Goal: Information Seeking & Learning: Learn about a topic

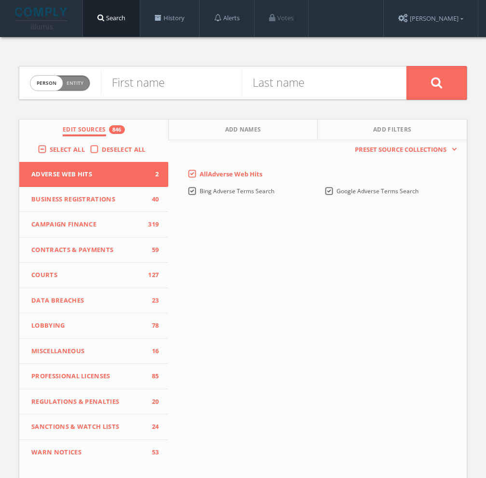
click at [79, 81] on span "Entity" at bounding box center [74, 83] width 17 height 7
checkbox input "true"
click at [163, 80] on input "text" at bounding box center [253, 82] width 305 height 25
paste input "Cogent Consulting Group"
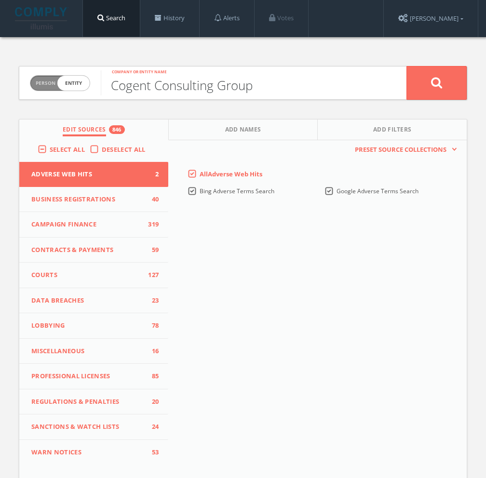
type input "Cogent Consulting Group"
click at [433, 83] on icon at bounding box center [437, 83] width 12 height 12
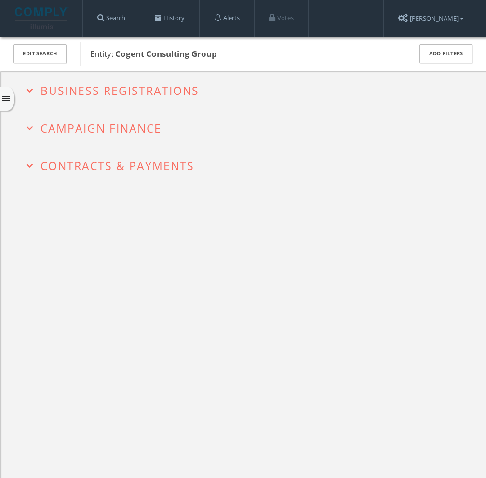
click at [114, 132] on span "Campaign Finance" at bounding box center [100, 127] width 121 height 15
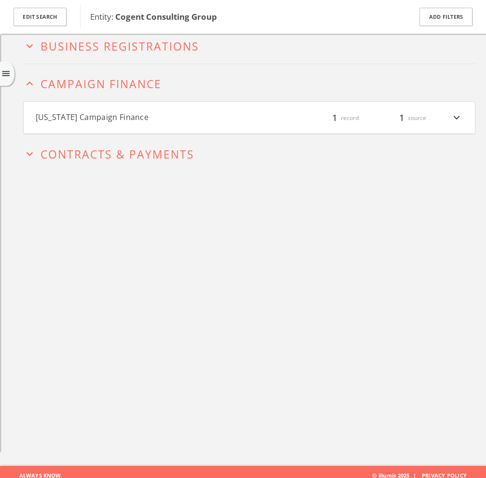
scroll to position [56, 0]
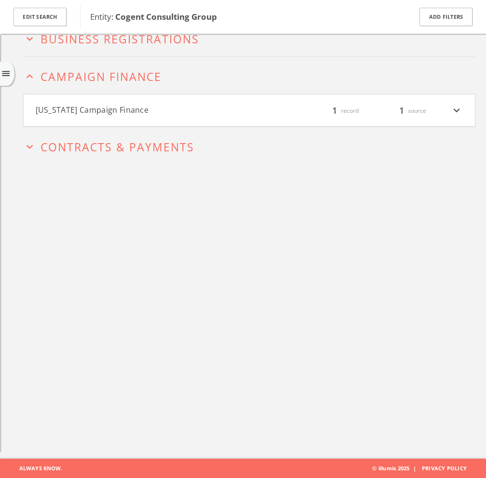
click at [178, 113] on button "[US_STATE] Campaign Finance" at bounding box center [142, 110] width 213 height 13
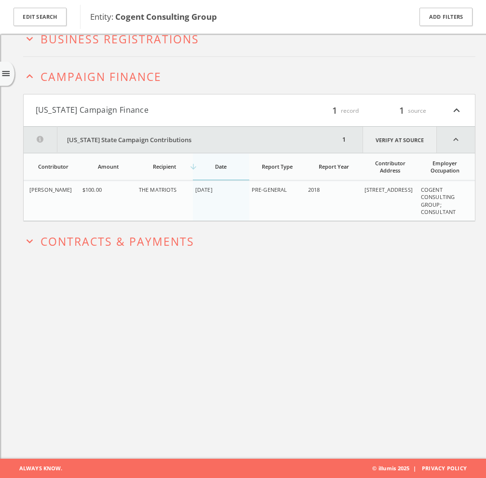
click at [408, 144] on link "Verify at source" at bounding box center [399, 140] width 74 height 26
drag, startPoint x: 462, startPoint y: 211, endPoint x: 419, endPoint y: 192, distance: 47.0
click at [419, 192] on td "COGENT CONSULTING GROUP; CONSULTANT" at bounding box center [446, 201] width 56 height 40
click at [396, 247] on button "expand_more Contracts & Payments" at bounding box center [249, 240] width 452 height 15
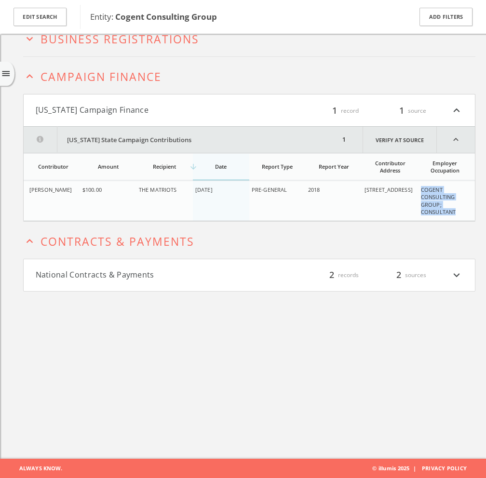
click at [377, 244] on button "expand_less Contracts & Payments" at bounding box center [249, 240] width 452 height 15
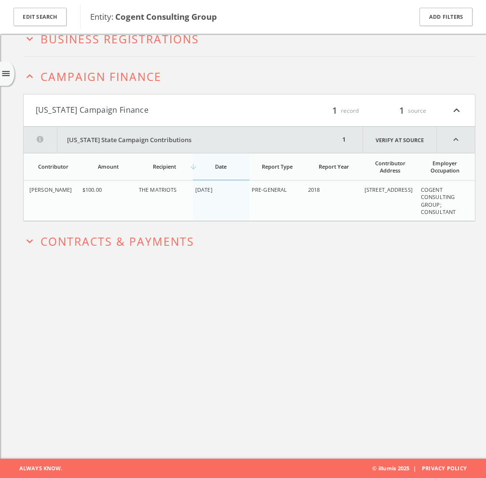
click at [460, 111] on icon "expand_less" at bounding box center [456, 110] width 13 height 13
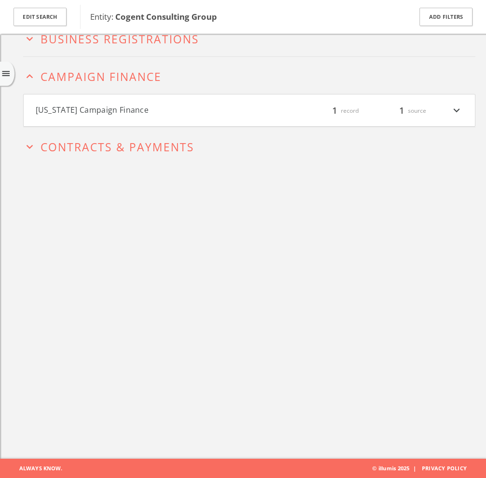
click at [140, 75] on span "Campaign Finance" at bounding box center [100, 76] width 121 height 15
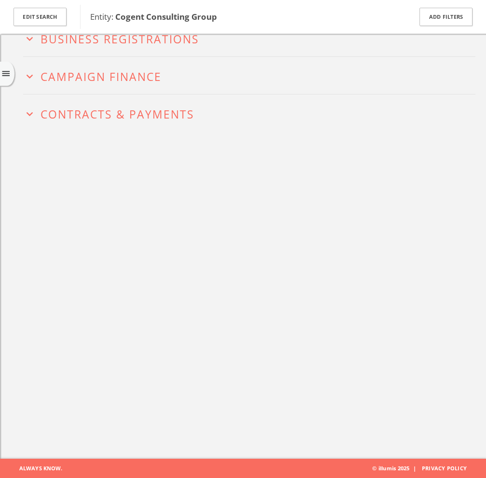
click at [1, 73] on icon "menu" at bounding box center [6, 74] width 10 height 10
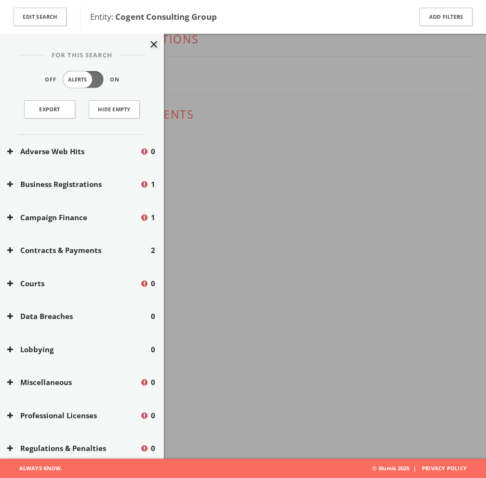
click at [297, 234] on div at bounding box center [243, 239] width 486 height 478
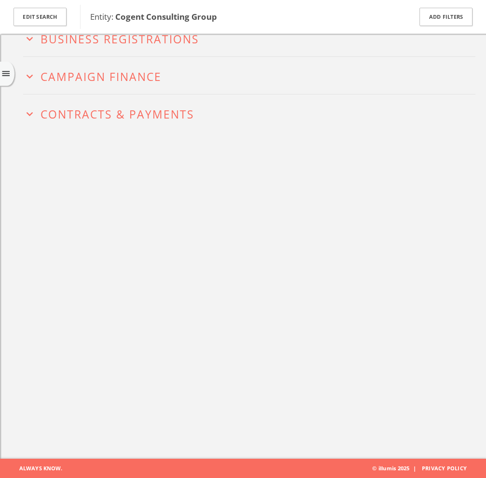
scroll to position [0, 0]
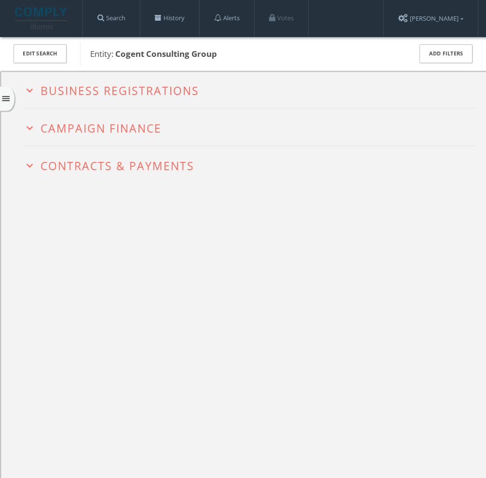
click at [157, 80] on h2 "expand_more Business Registrations" at bounding box center [249, 89] width 452 height 37
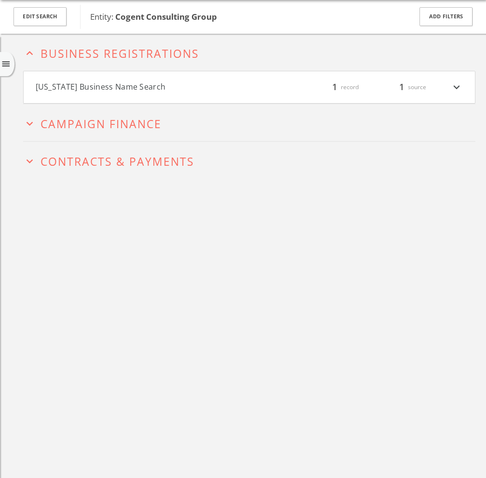
click at [184, 91] on button "[US_STATE] Business Name Search" at bounding box center [142, 87] width 213 height 13
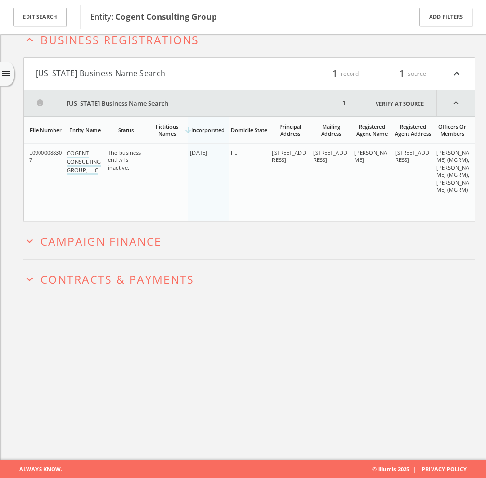
scroll to position [56, 0]
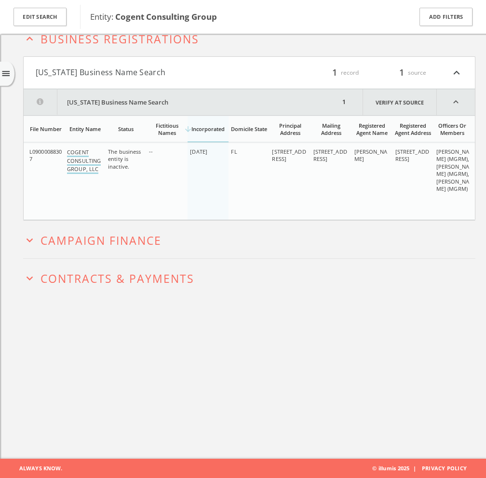
click at [81, 161] on link "COGENT CONSULTING GROUP, LLC" at bounding box center [84, 161] width 34 height 26
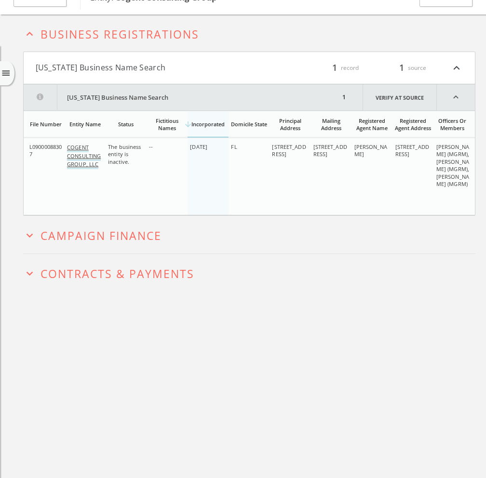
scroll to position [0, 0]
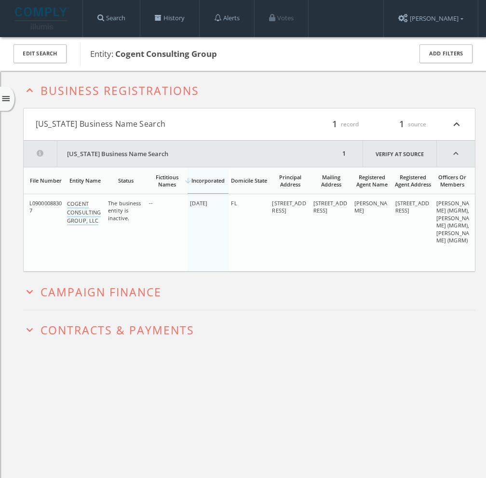
click at [152, 124] on button "[US_STATE] Business Name Search" at bounding box center [142, 124] width 213 height 13
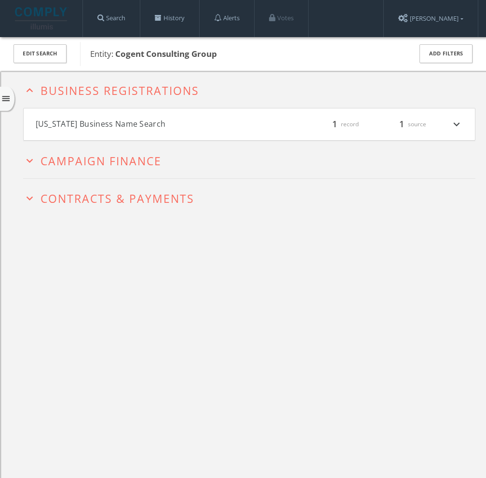
click at [105, 92] on span "Business Registrations" at bounding box center [119, 90] width 159 height 15
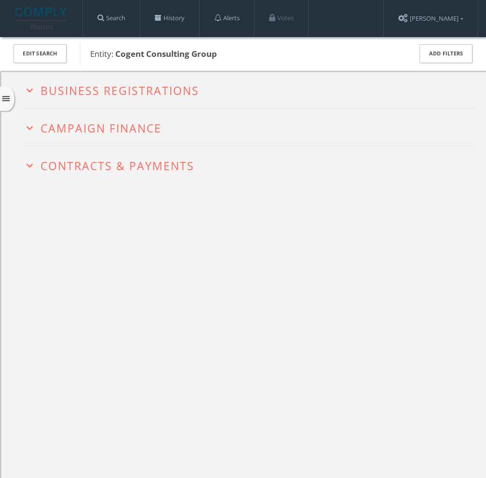
click at [124, 172] on span "Contracts & Payments" at bounding box center [117, 165] width 154 height 15
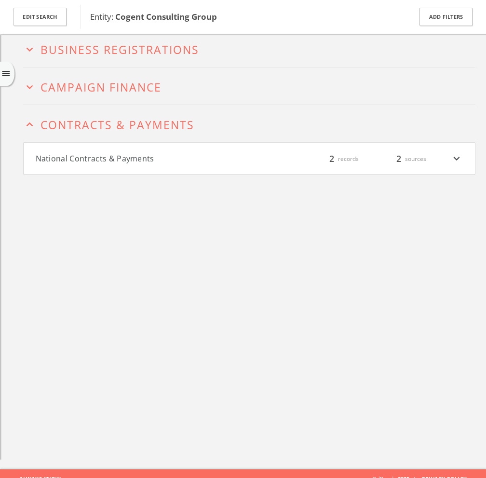
scroll to position [56, 0]
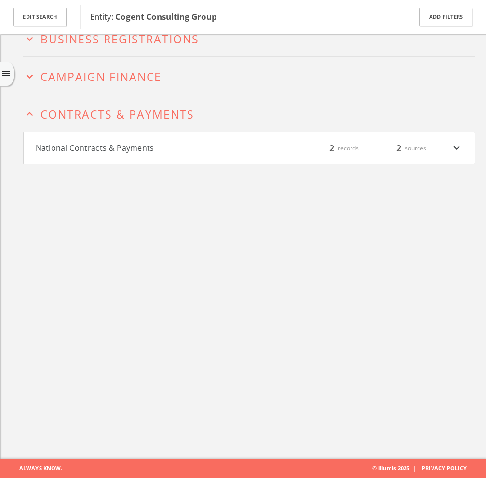
click at [166, 134] on h4 "National Contracts & Payments filter_list 2 records 2 sources expand_more" at bounding box center [249, 148] width 451 height 32
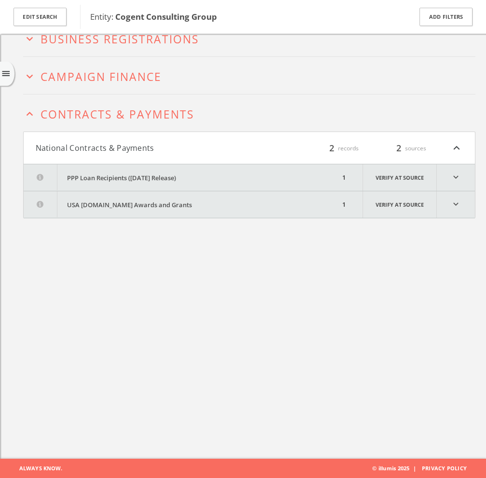
click at [460, 185] on icon "expand_more" at bounding box center [456, 177] width 38 height 27
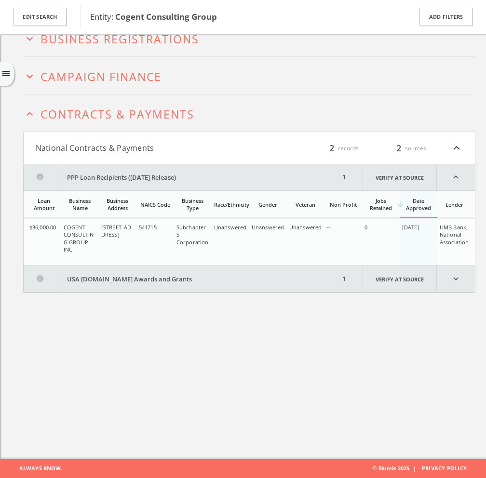
click at [194, 288] on button "USA [DOMAIN_NAME] Awards and Grants" at bounding box center [182, 279] width 316 height 27
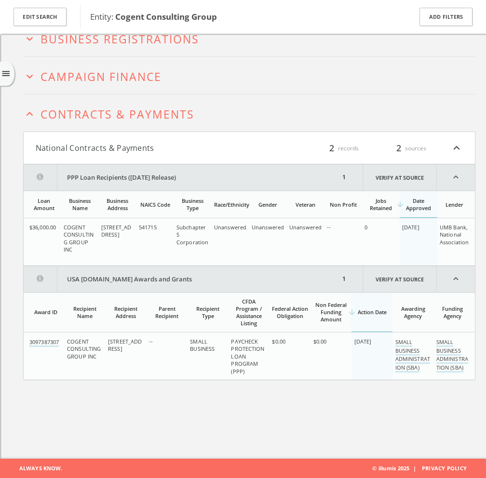
click at [457, 282] on icon "expand_less" at bounding box center [456, 279] width 38 height 26
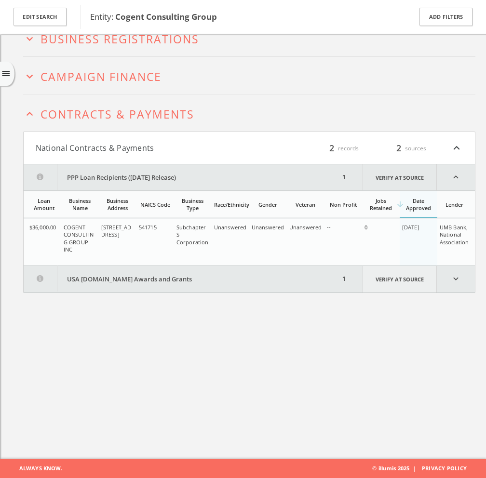
click at [396, 278] on link "Verify at source" at bounding box center [399, 279] width 74 height 27
click at [176, 106] on button "expand_less Contracts & Payments" at bounding box center [249, 113] width 452 height 15
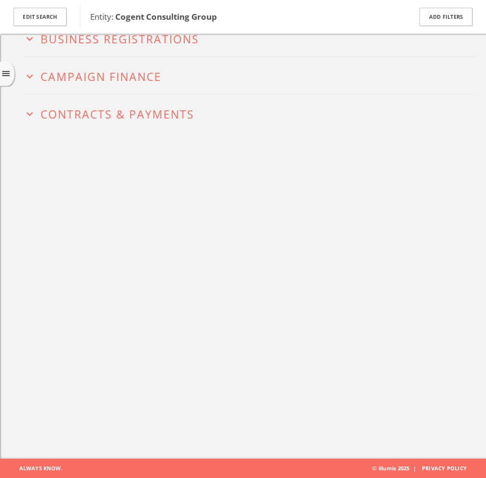
click at [155, 82] on span "Campaign Finance" at bounding box center [100, 76] width 121 height 15
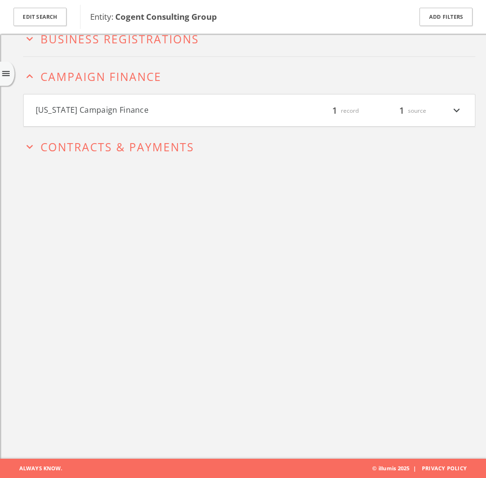
click at [269, 114] on div "filter_list 1 record 1 source expand_more" at bounding box center [355, 110] width 213 height 13
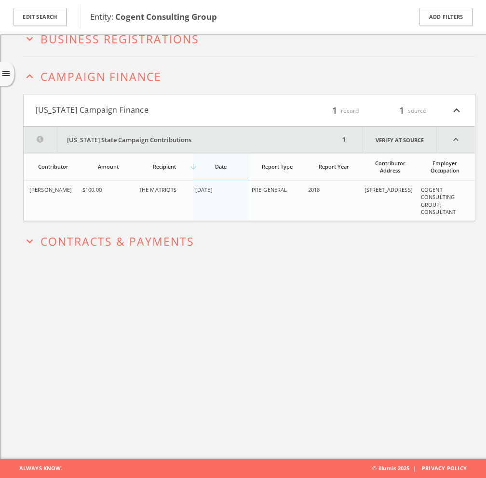
click at [269, 114] on div "filter_list 1 record 1 source expand_less" at bounding box center [355, 110] width 213 height 13
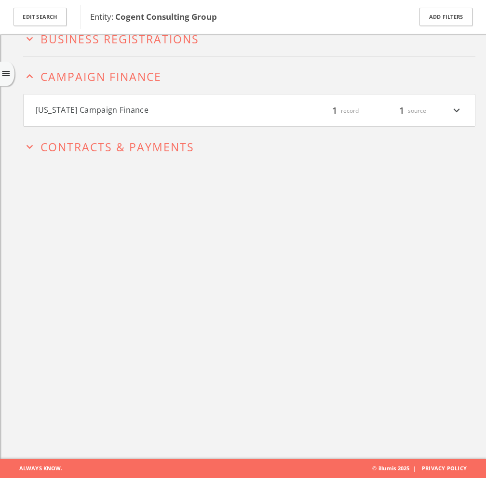
click at [176, 76] on button "expand_less Campaign Finance" at bounding box center [249, 75] width 452 height 15
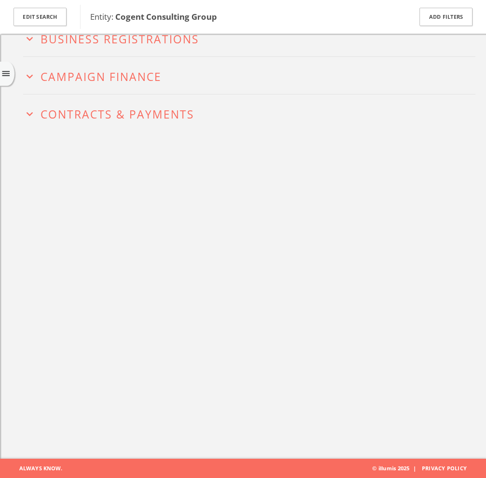
click at [182, 45] on span "Business Registrations" at bounding box center [119, 38] width 159 height 15
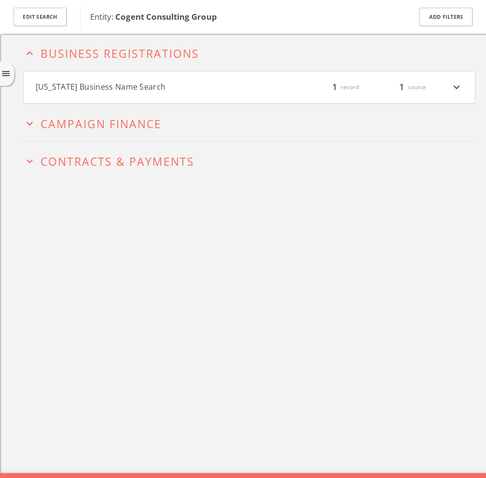
click at [175, 83] on button "[US_STATE] Business Name Search" at bounding box center [142, 87] width 213 height 13
